Goal: Find specific page/section: Find specific page/section

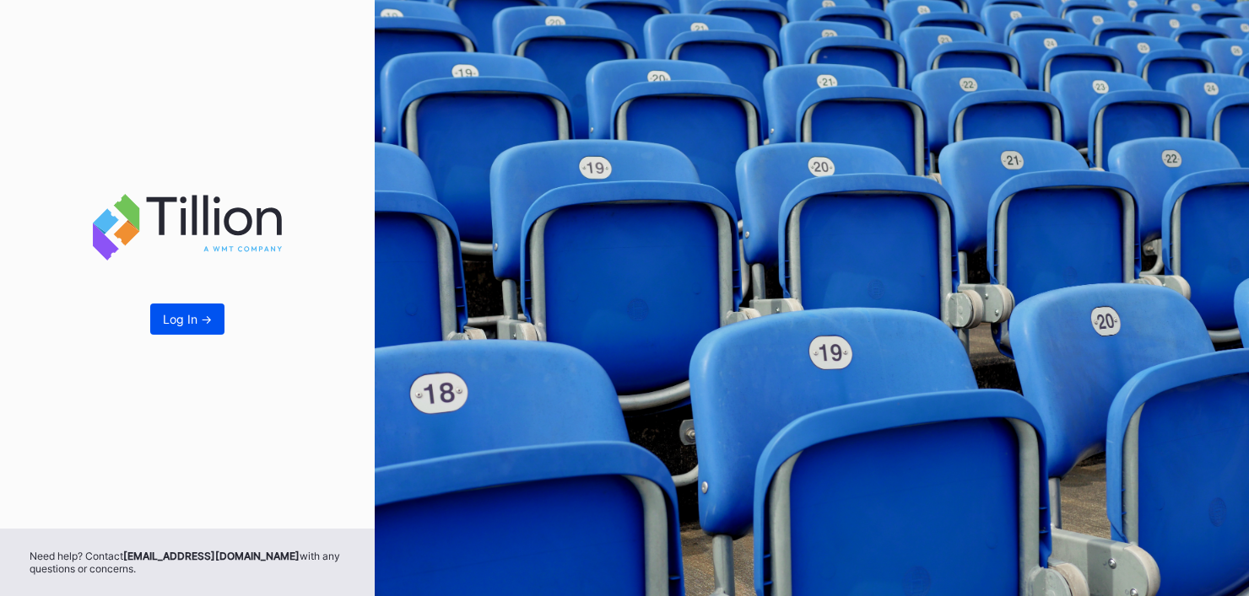
click at [172, 328] on button "Log In ->" at bounding box center [187, 319] width 74 height 31
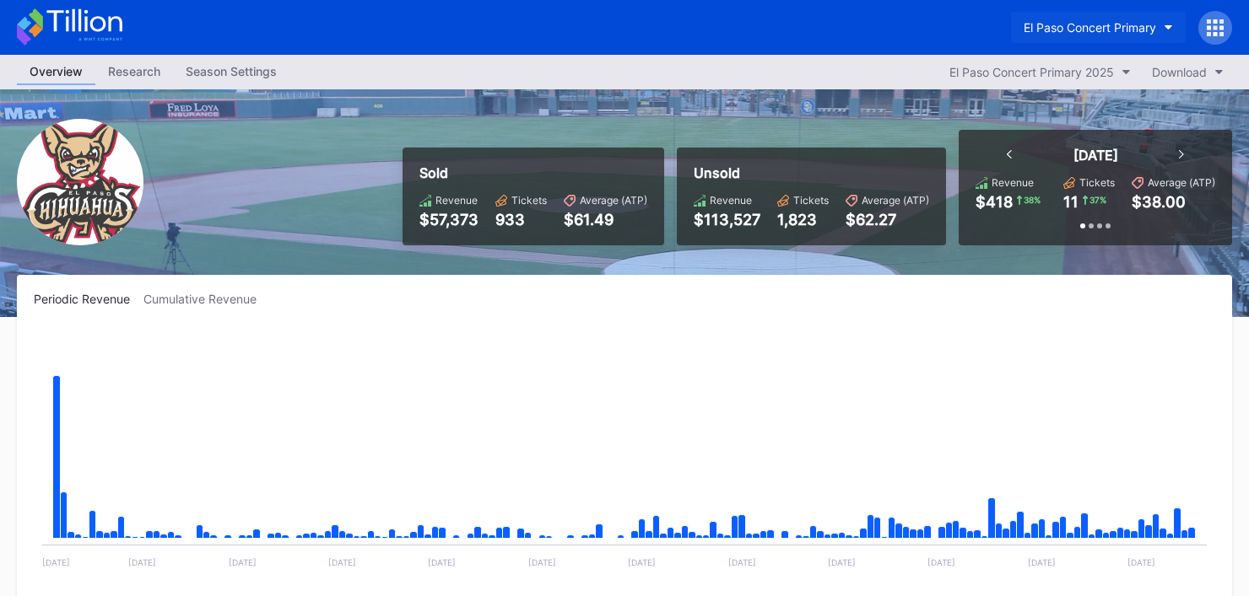
click at [1083, 30] on div "El Paso Concert Primary" at bounding box center [1089, 27] width 132 height 14
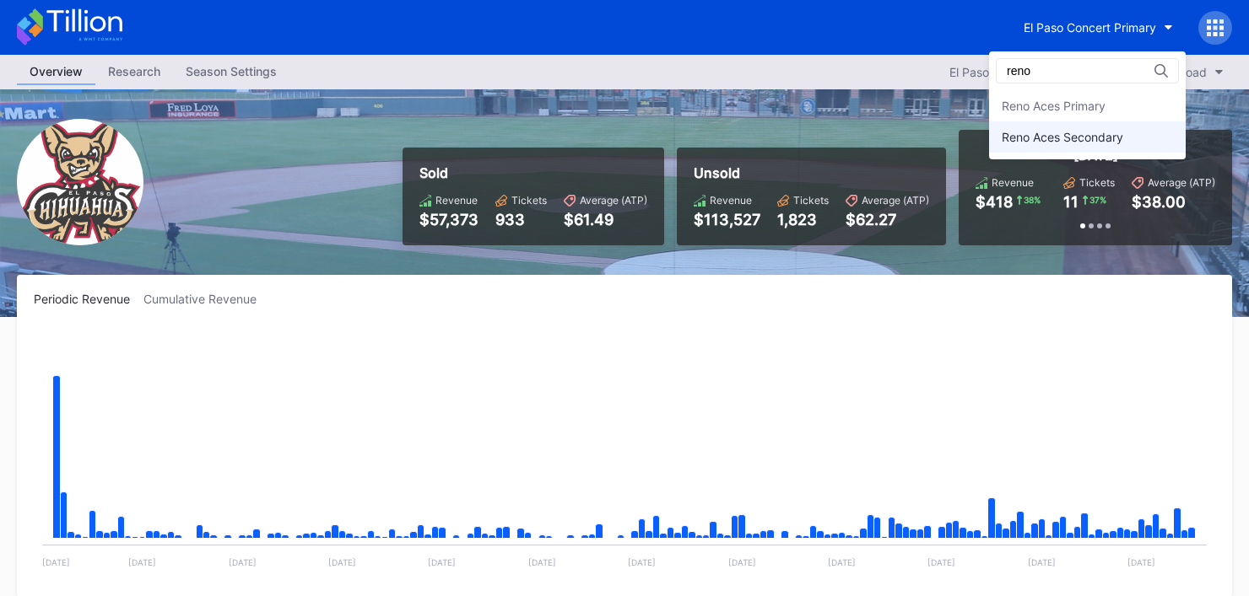
type input "reno"
click at [1080, 122] on div "Reno Aces Secondary" at bounding box center [1087, 136] width 197 height 31
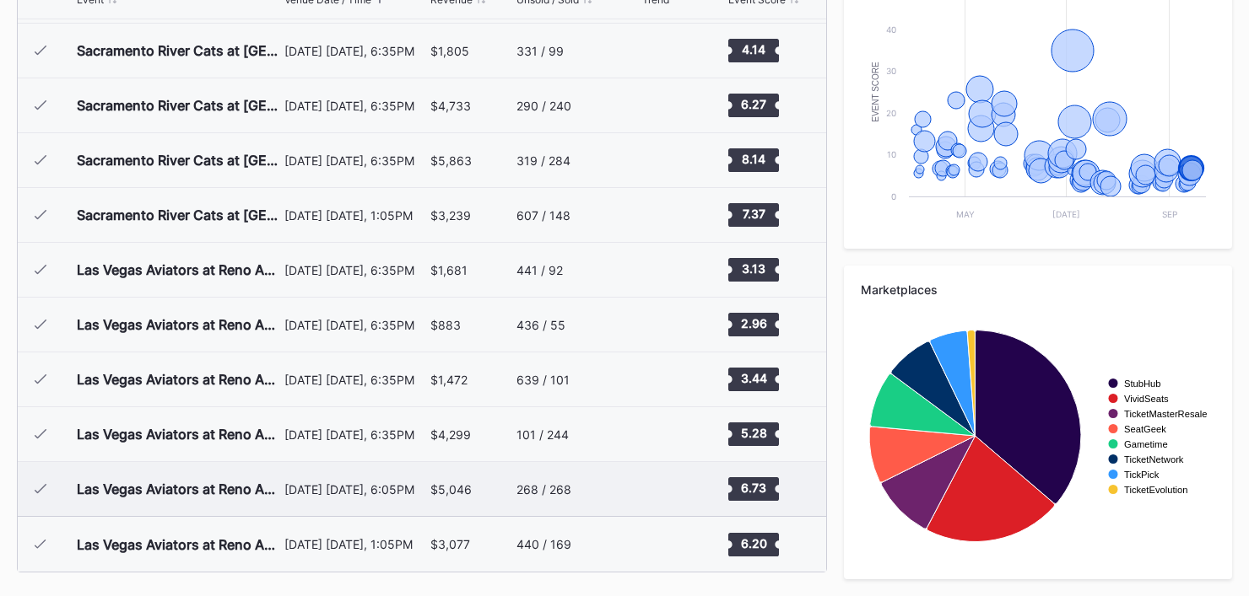
scroll to position [677, 0]
